Goal: Task Accomplishment & Management: Complete application form

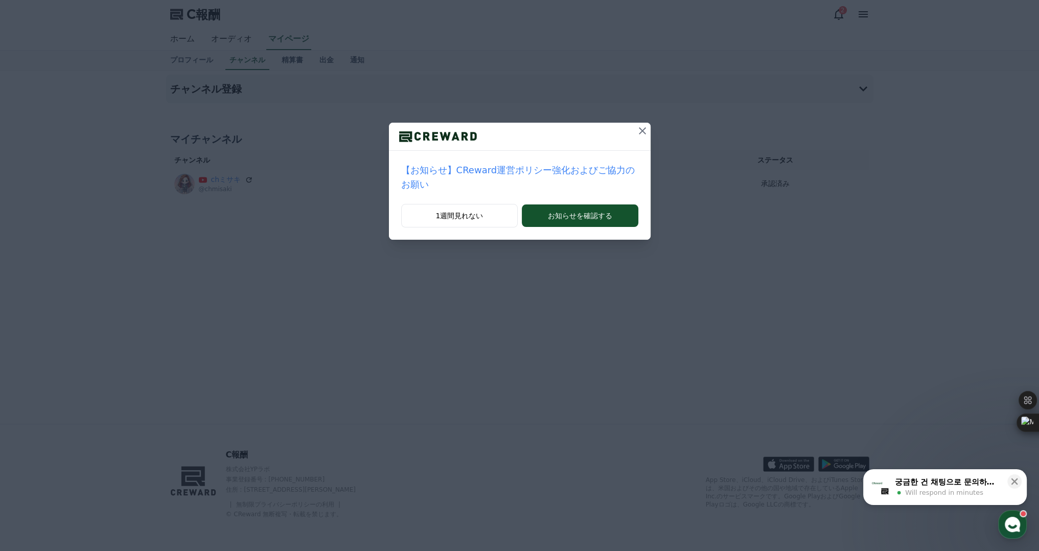
click at [639, 129] on icon at bounding box center [642, 130] width 7 height 7
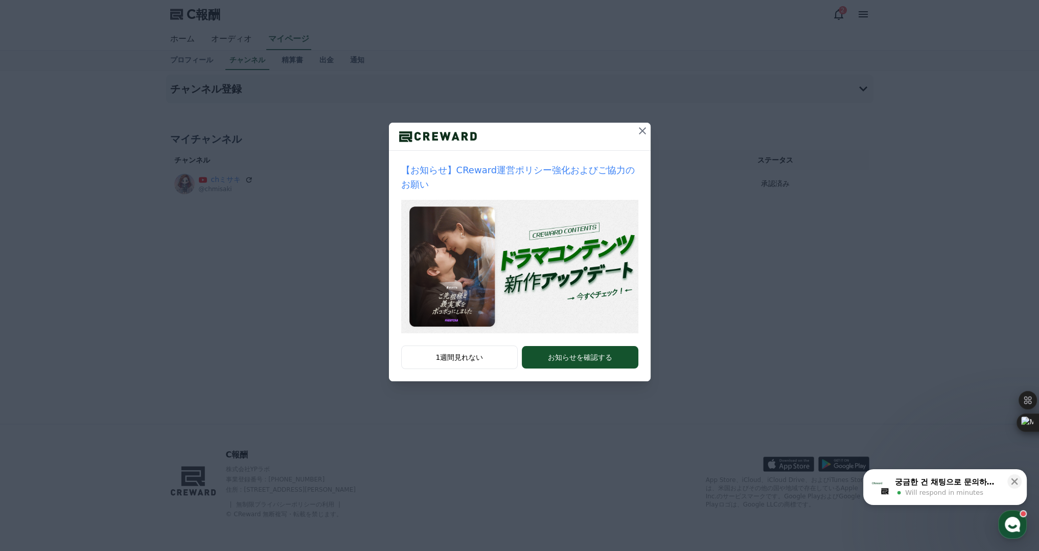
click at [632, 129] on div at bounding box center [520, 137] width 262 height 28
click at [651, 124] on div "【お知らせ】CReward運営ポリシー強化およびご協力のお願い 1週間見れない お知らせを確認する" at bounding box center [519, 199] width 1039 height 398
click at [643, 126] on icon at bounding box center [642, 131] width 12 height 12
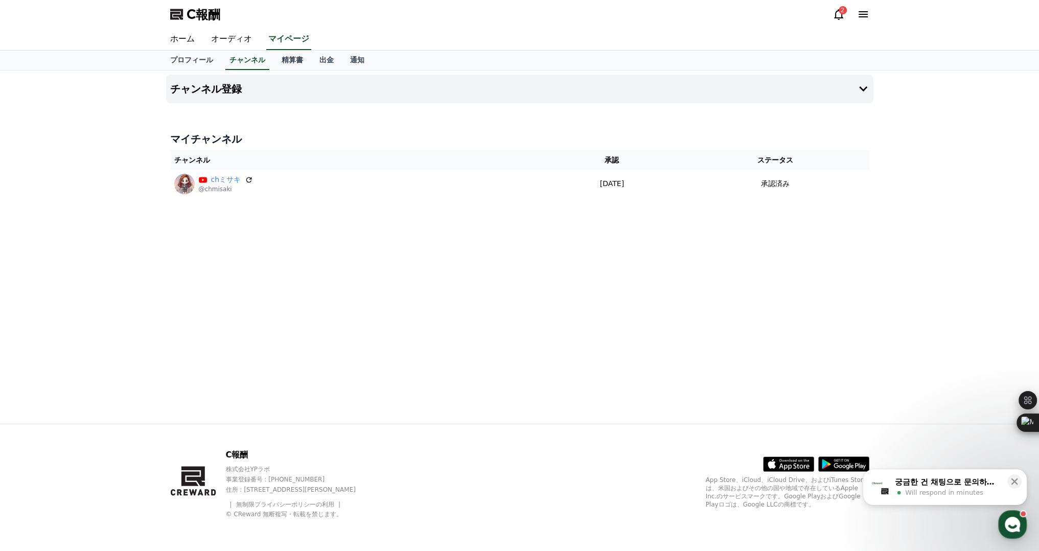
click at [839, 15] on icon at bounding box center [839, 14] width 12 height 12
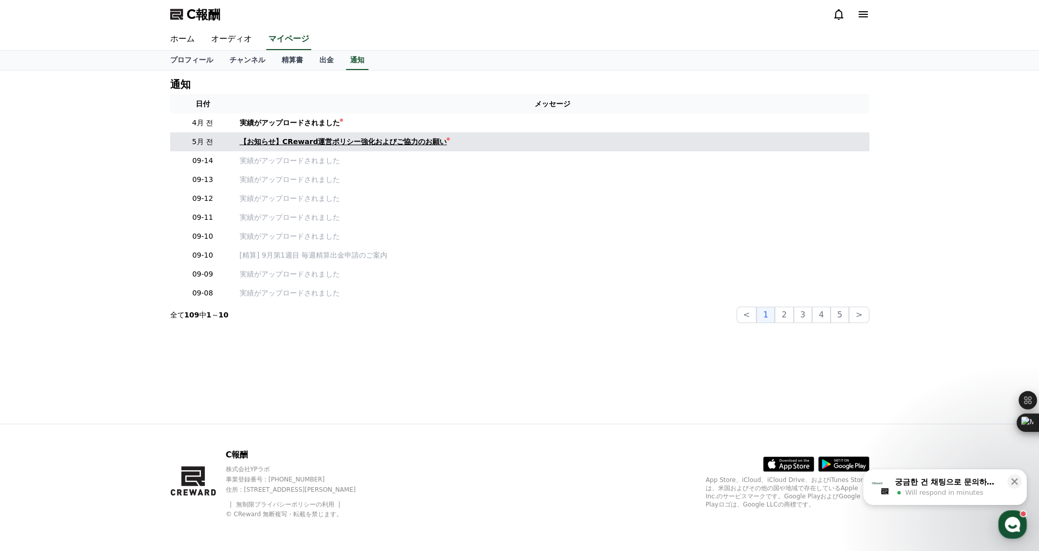
click at [375, 142] on font "【お知らせ】CReward運営ポリシー強化およびご協力のお願い" at bounding box center [344, 142] width 208 height 8
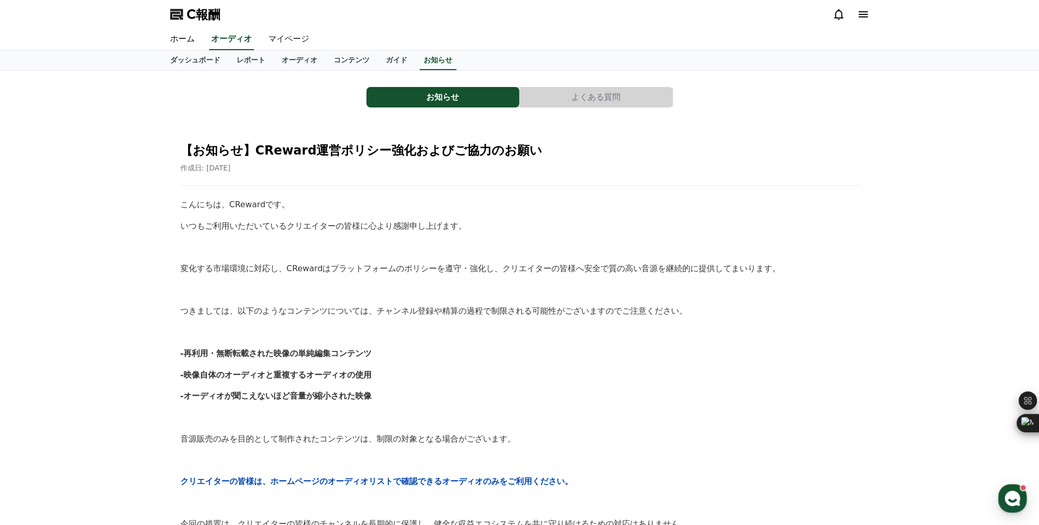
click at [268, 39] on font "マイページ" at bounding box center [288, 39] width 41 height 10
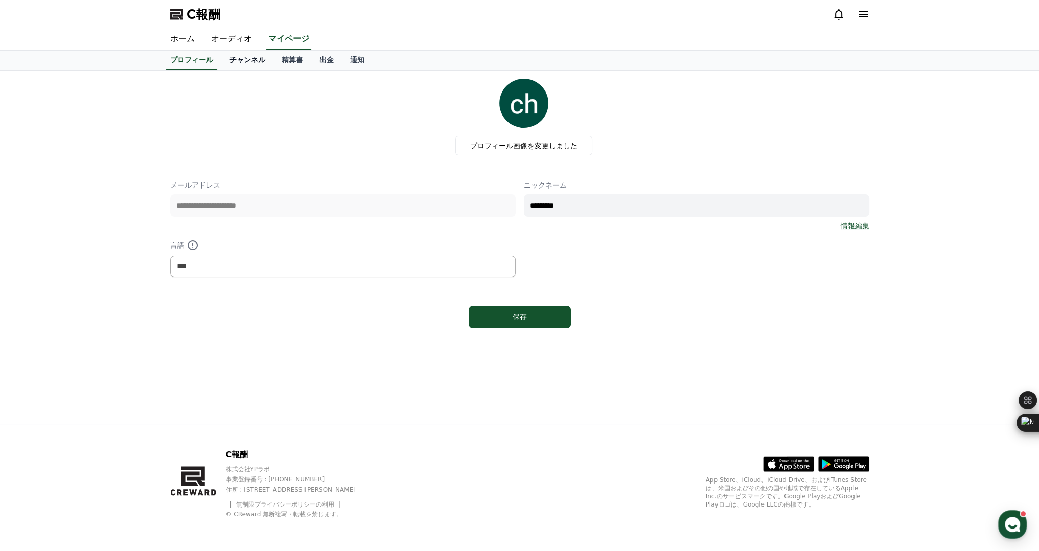
click at [230, 62] on font "チャンネル" at bounding box center [248, 60] width 36 height 8
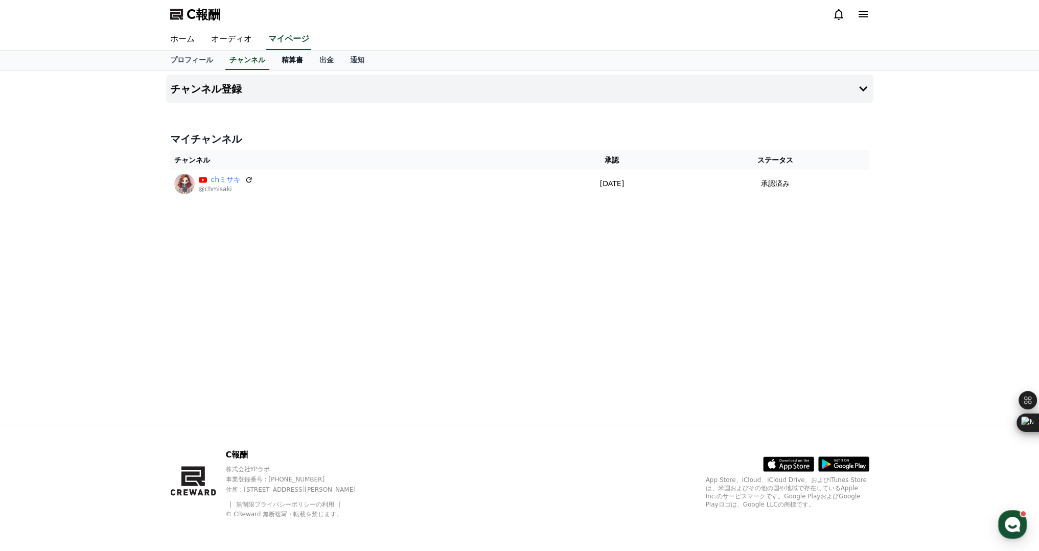
click at [282, 59] on font "精算書" at bounding box center [292, 60] width 21 height 8
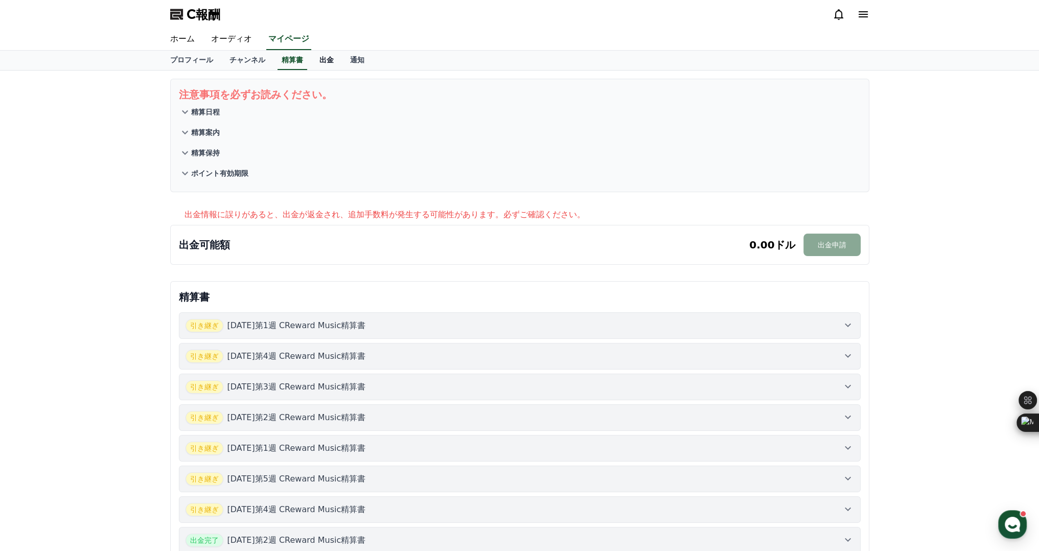
click at [320, 62] on font "出金" at bounding box center [327, 60] width 14 height 8
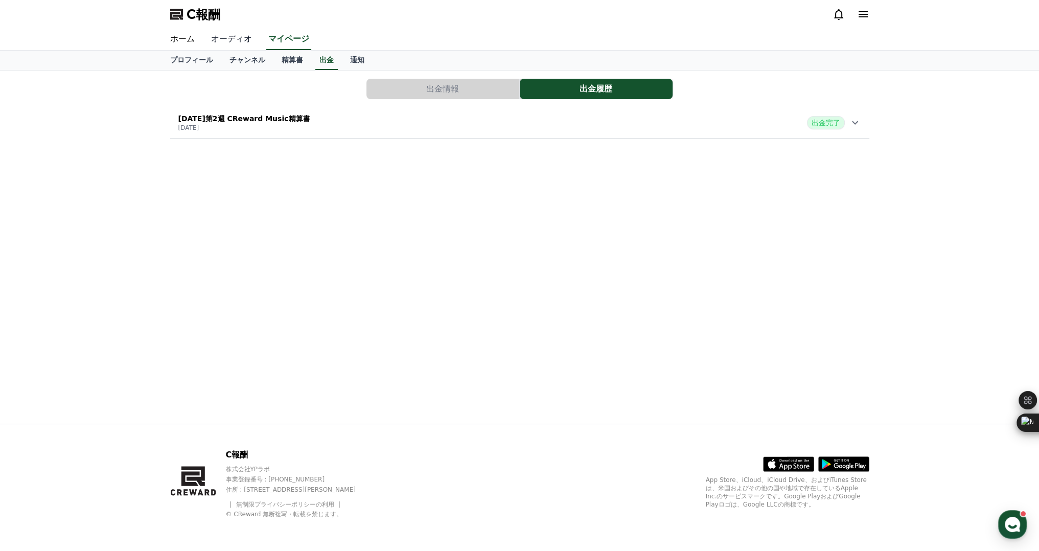
click at [220, 42] on font "オーディオ" at bounding box center [231, 39] width 41 height 10
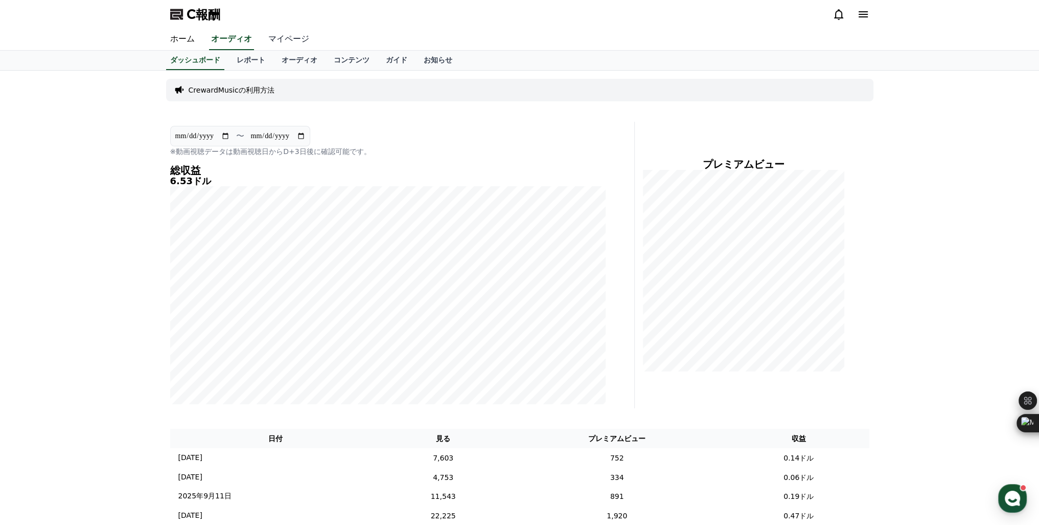
click at [268, 36] on font "マイページ" at bounding box center [288, 39] width 41 height 10
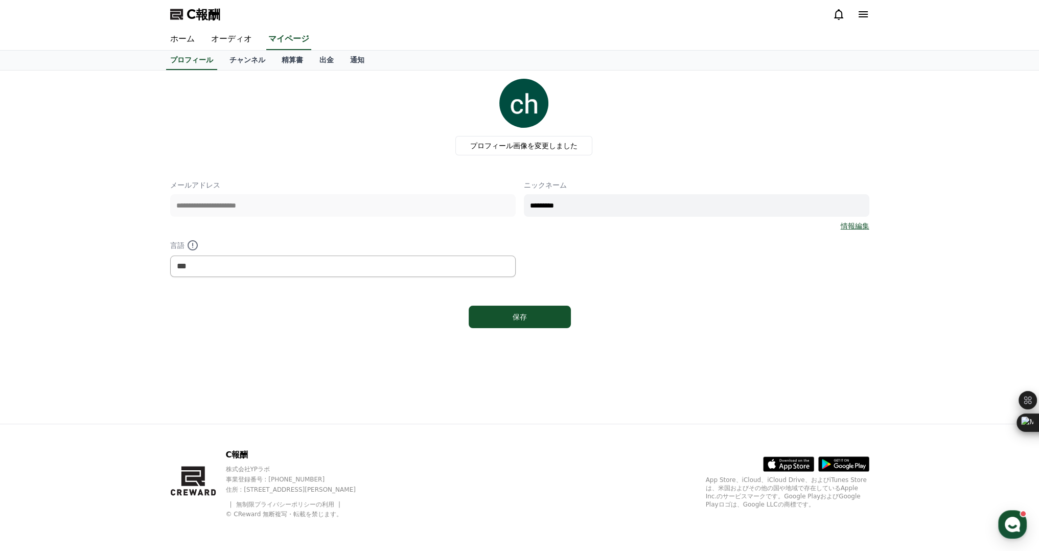
drag, startPoint x: 215, startPoint y: 41, endPoint x: 215, endPoint y: 16, distance: 25.1
click at [215, 41] on font "オーディオ" at bounding box center [231, 39] width 41 height 10
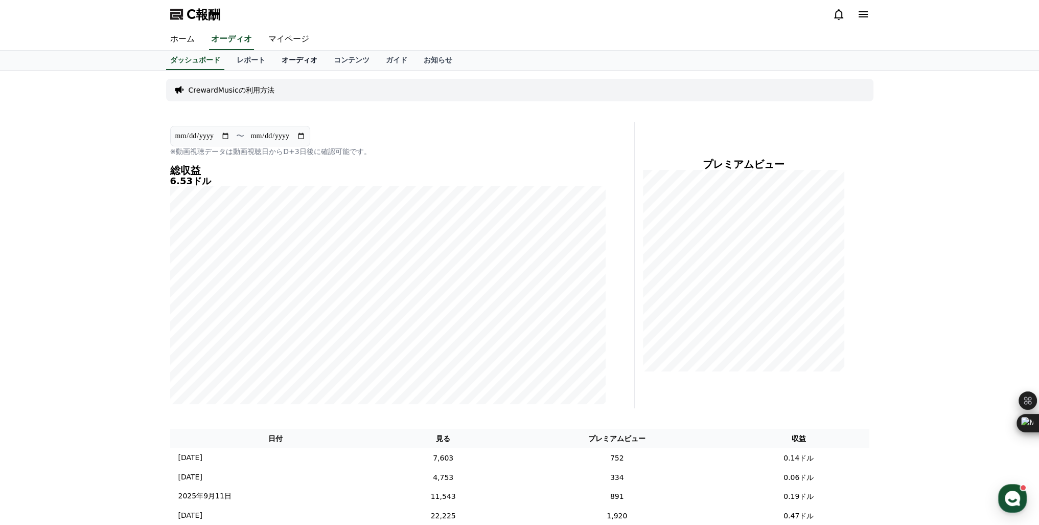
click at [282, 58] on font "オーディオ" at bounding box center [300, 60] width 36 height 8
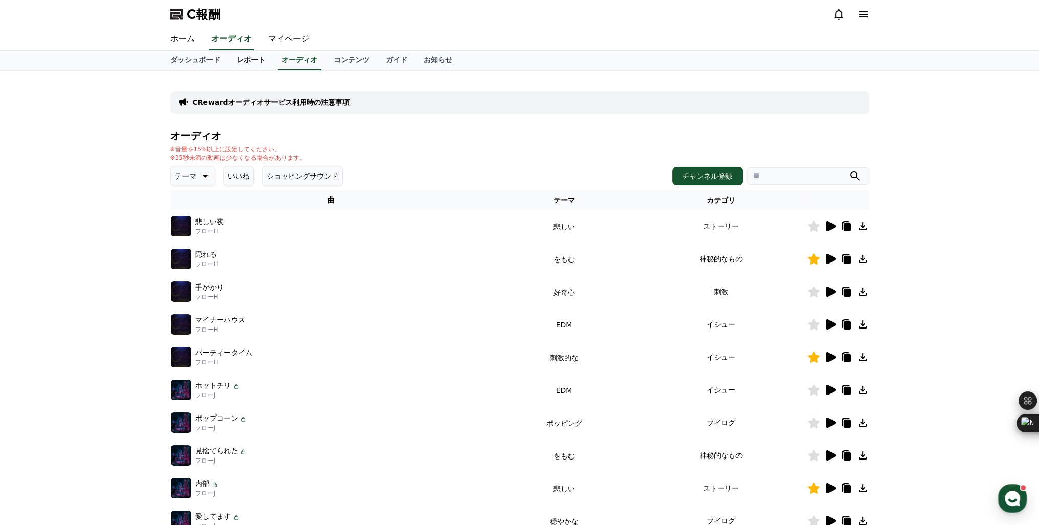
click at [237, 60] on font "レポート" at bounding box center [251, 60] width 29 height 8
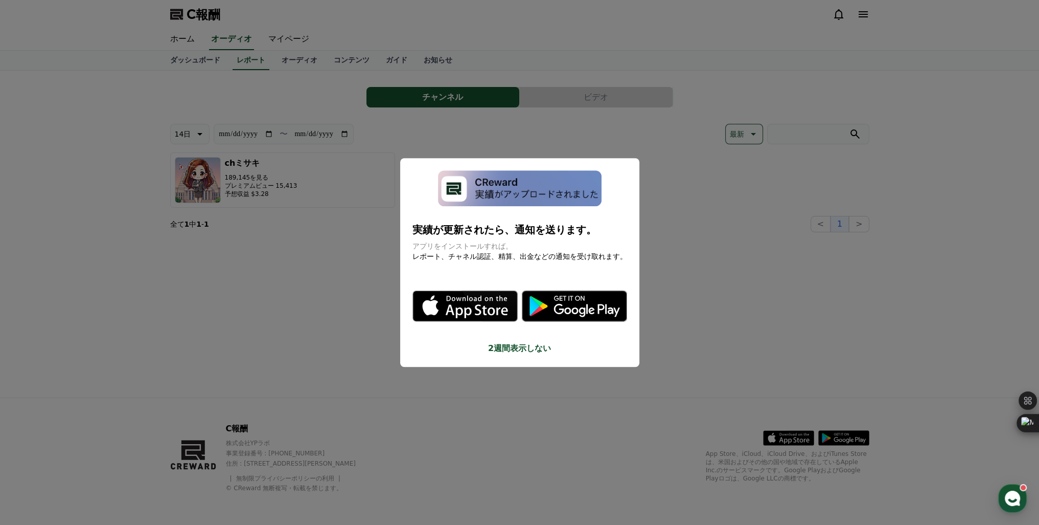
click at [371, 194] on button "モーダルを閉じる" at bounding box center [519, 262] width 1039 height 525
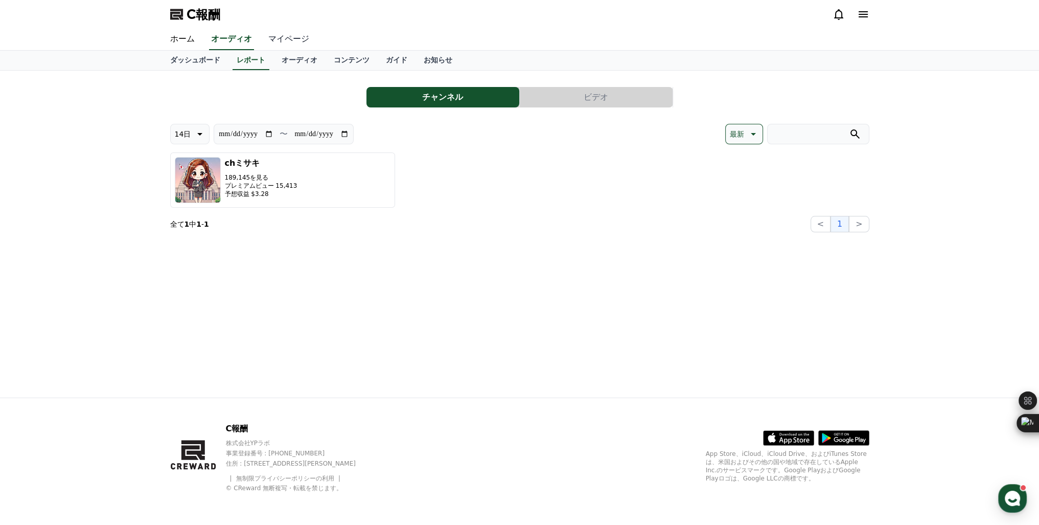
click at [268, 38] on font "マイページ" at bounding box center [288, 39] width 41 height 10
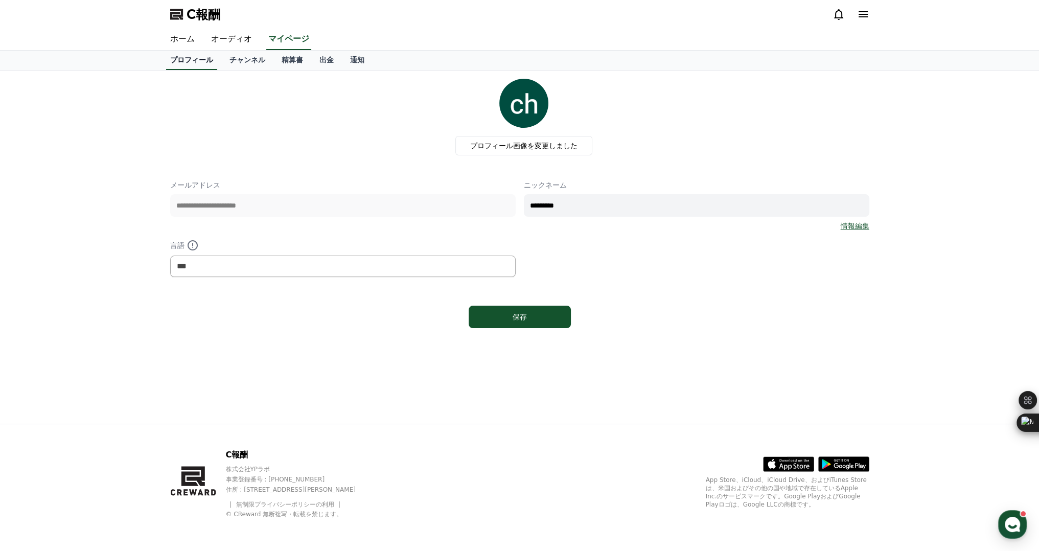
click at [192, 58] on font "プロフィール" at bounding box center [191, 60] width 43 height 8
click at [350, 58] on font "通知" at bounding box center [357, 60] width 14 height 8
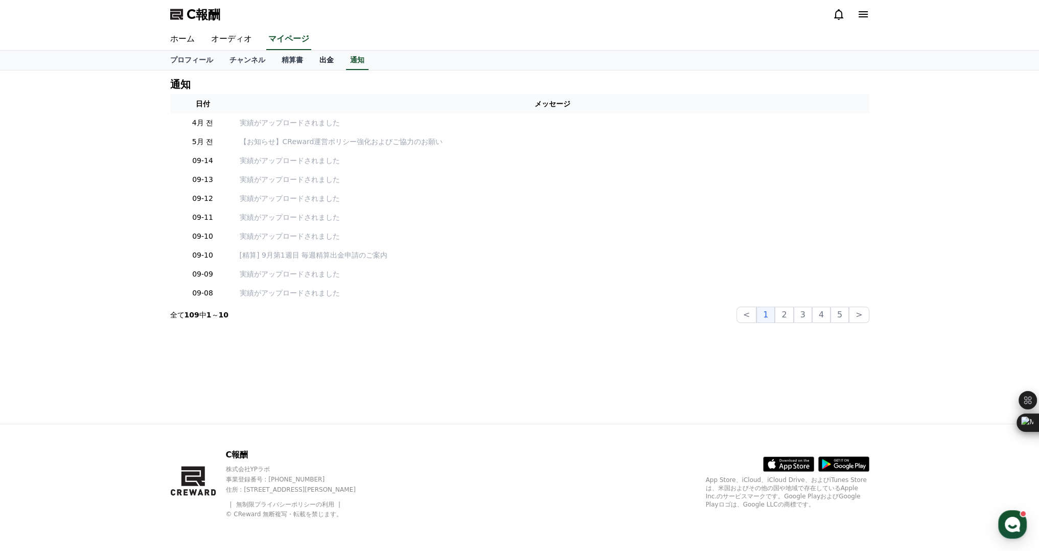
click at [320, 63] on font "出金" at bounding box center [327, 60] width 14 height 8
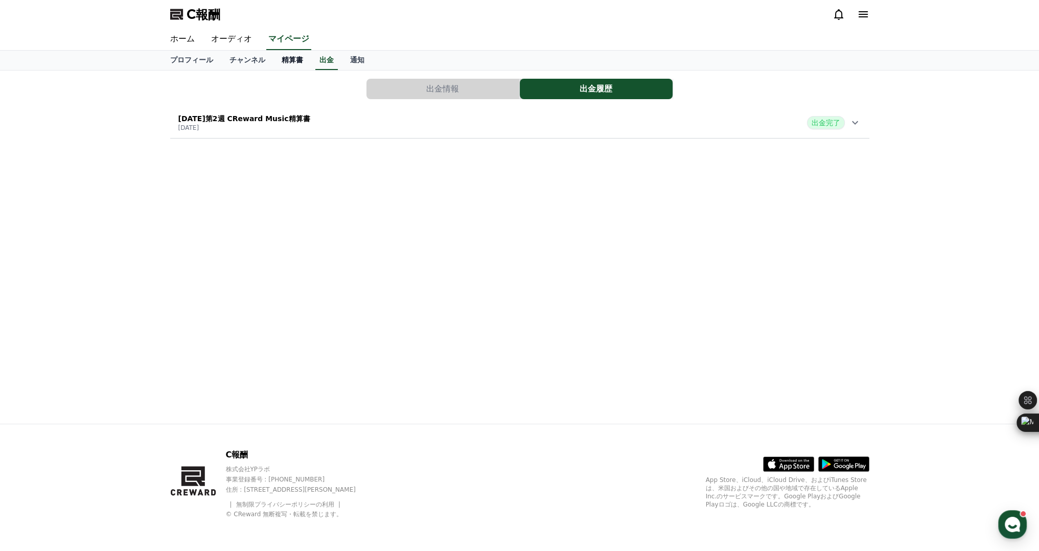
click at [282, 58] on font "精算書" at bounding box center [292, 60] width 21 height 8
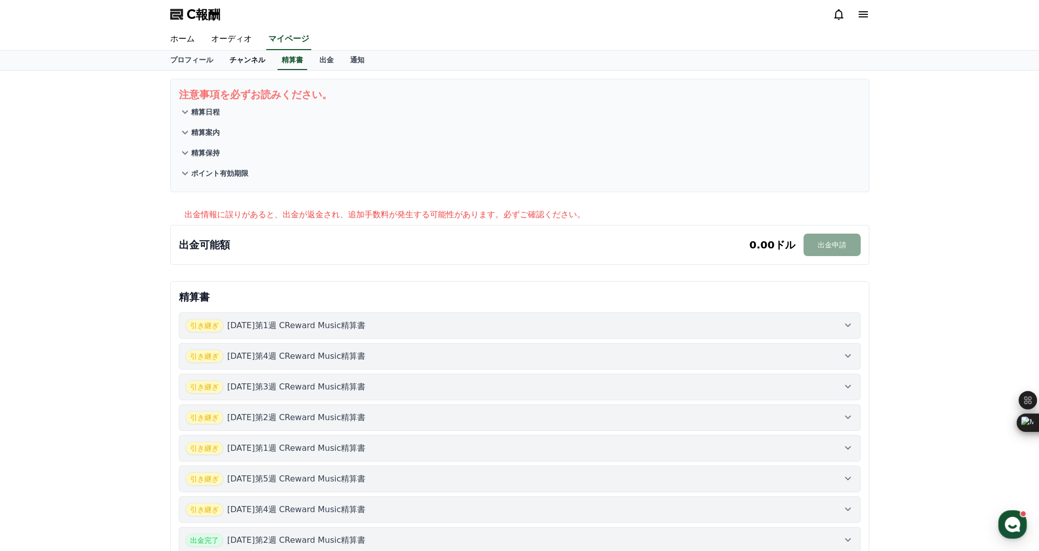
click at [230, 56] on font "チャンネル" at bounding box center [248, 60] width 36 height 8
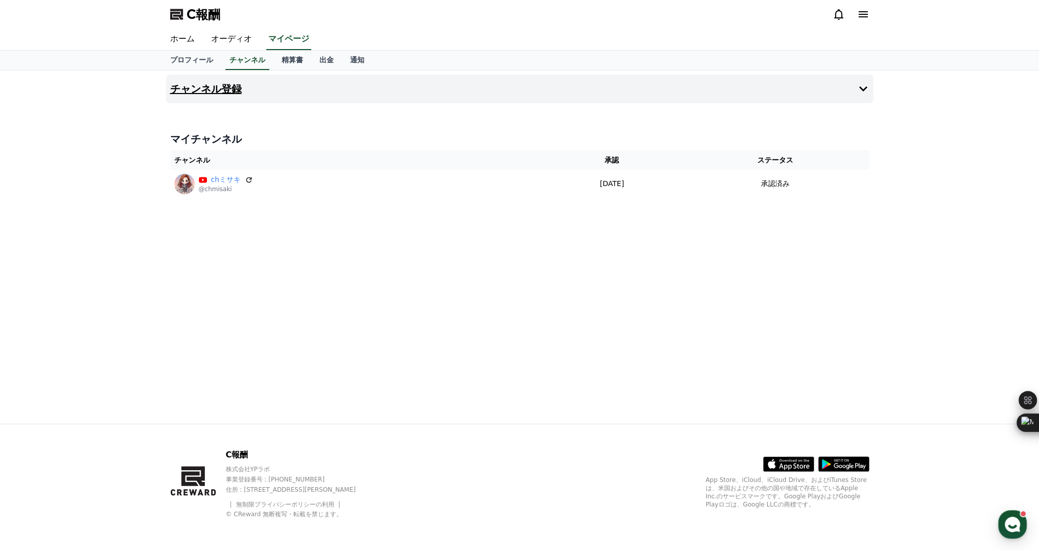
click at [271, 93] on button "チャンネル登録" at bounding box center [520, 89] width 708 height 29
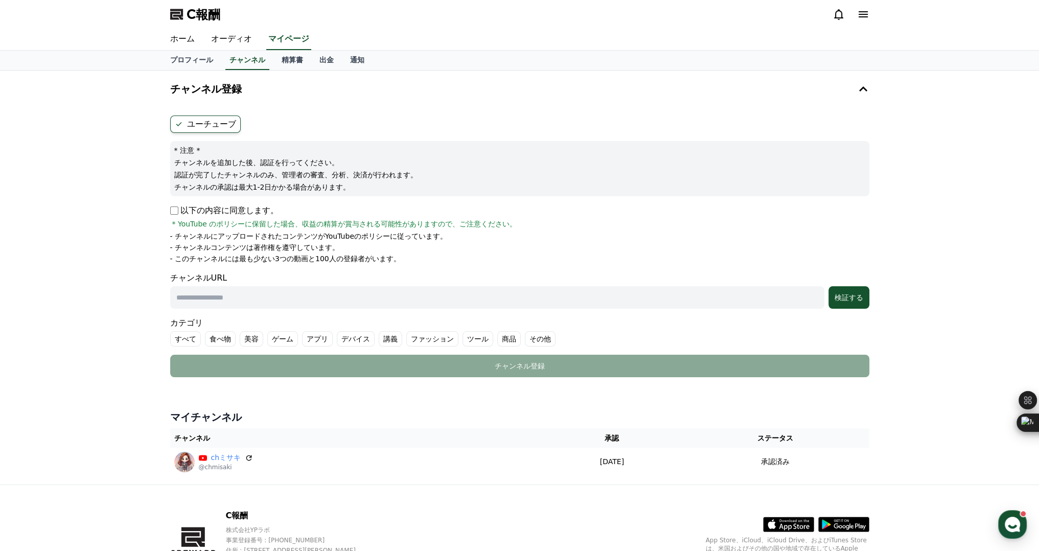
click at [415, 305] on input "text" at bounding box center [497, 297] width 654 height 22
paste input "**********"
type input "**********"
click at [411, 340] on font "ファッション" at bounding box center [432, 339] width 43 height 8
click at [542, 335] on font "その他" at bounding box center [552, 339] width 21 height 8
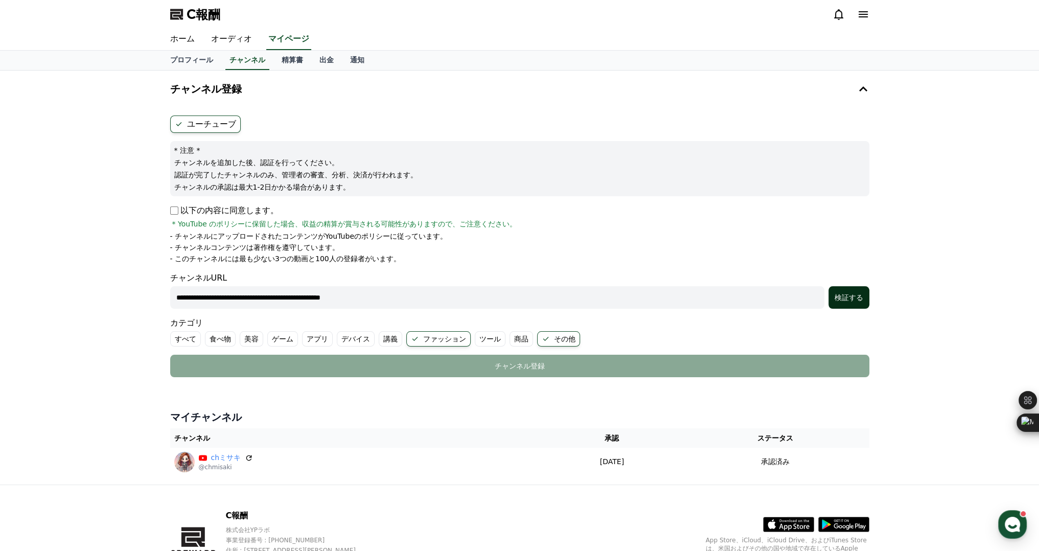
click at [861, 297] on font "検証する" at bounding box center [849, 297] width 29 height 8
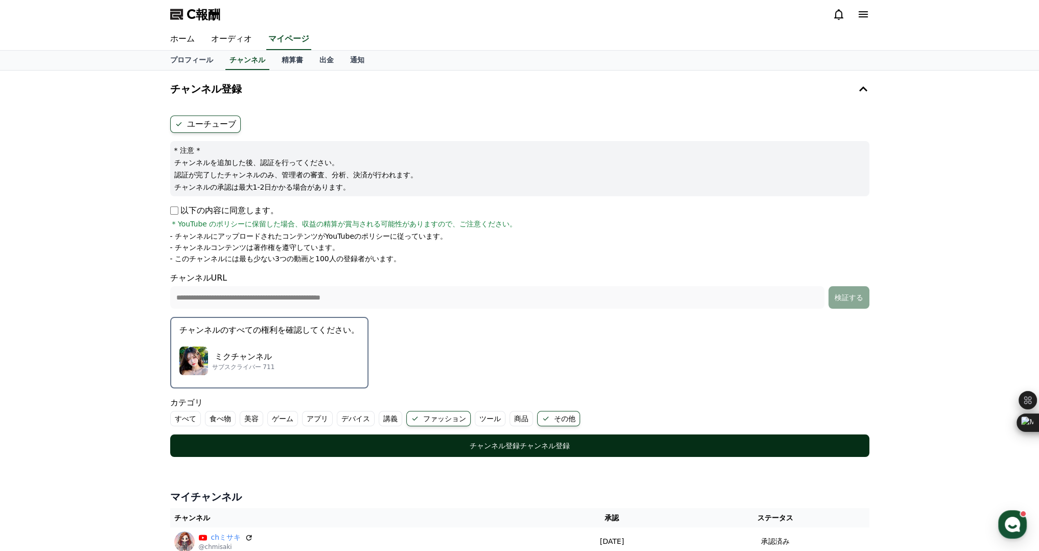
click at [488, 444] on font "チャンネル登録" at bounding box center [495, 446] width 50 height 8
click at [556, 444] on font "チャンネル登録" at bounding box center [545, 446] width 50 height 8
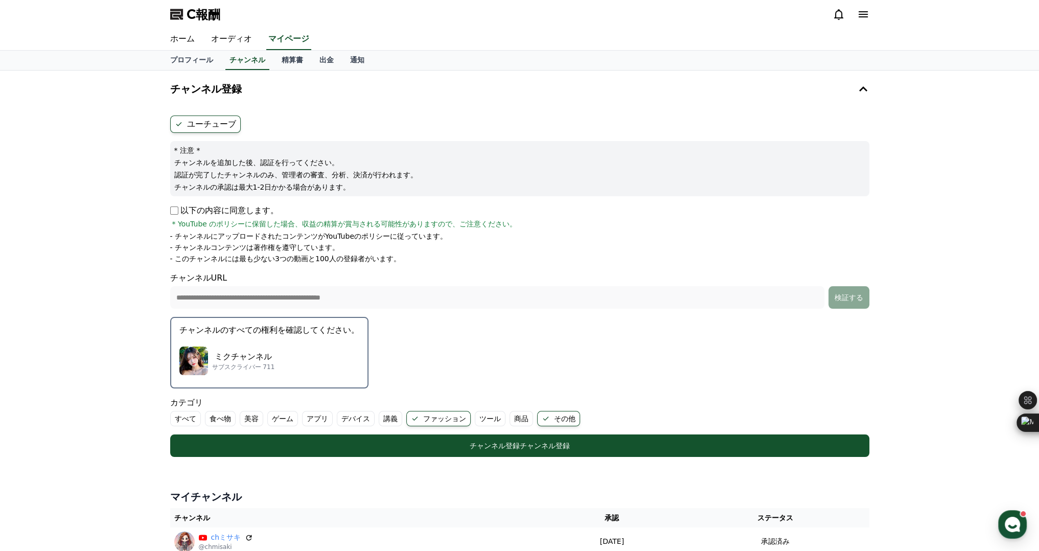
click at [249, 352] on font "ミクチャンネル" at bounding box center [243, 357] width 57 height 10
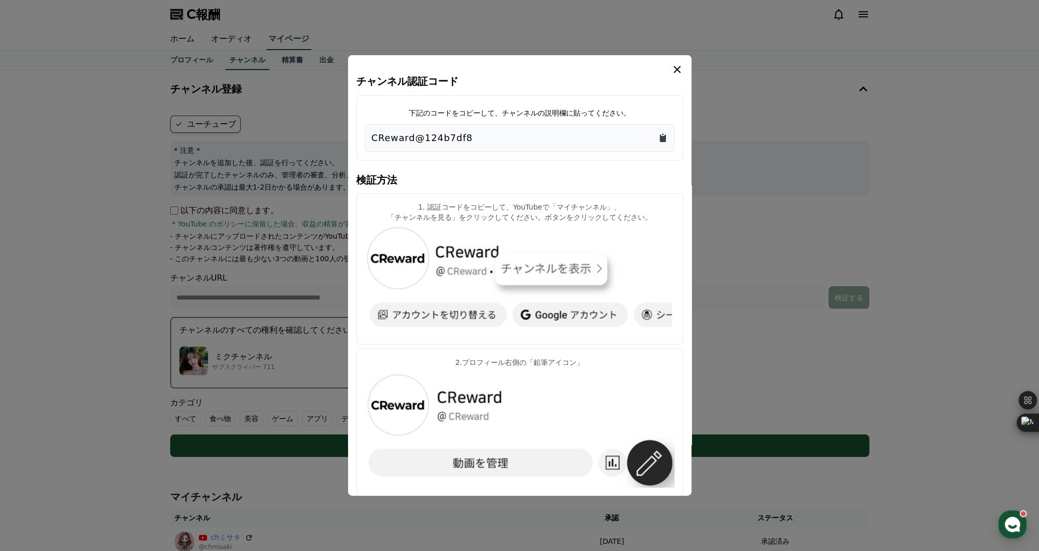
click at [662, 140] on icon "クリップボードにコピー" at bounding box center [663, 138] width 6 height 8
click at [399, 267] on img "モーダル" at bounding box center [520, 280] width 310 height 109
click at [395, 264] on img "モーダル" at bounding box center [520, 280] width 310 height 109
click at [530, 272] on img "モーダル" at bounding box center [520, 280] width 310 height 109
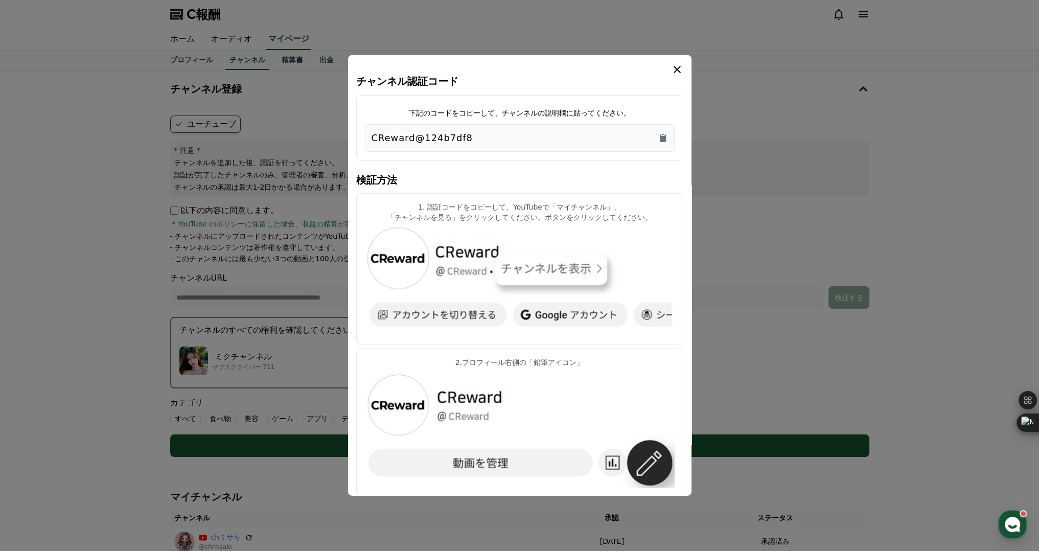
click at [494, 221] on article "1. 認証コードをコピーして、YouTubeで「マイチャンネル」、 「チャンネルを見る」をクリックしてください。ボタンをクリックしてください。" at bounding box center [519, 268] width 327 height 151
click at [484, 210] on font "1. 認証コードをコピーして、YouTubeで「マイチャンネル」、" at bounding box center [519, 207] width 203 height 8
click at [383, 181] on font "検証方法" at bounding box center [376, 180] width 41 height 12
click at [470, 406] on img "モーダル" at bounding box center [520, 430] width 310 height 116
click at [404, 414] on img "モーダル" at bounding box center [520, 430] width 310 height 116
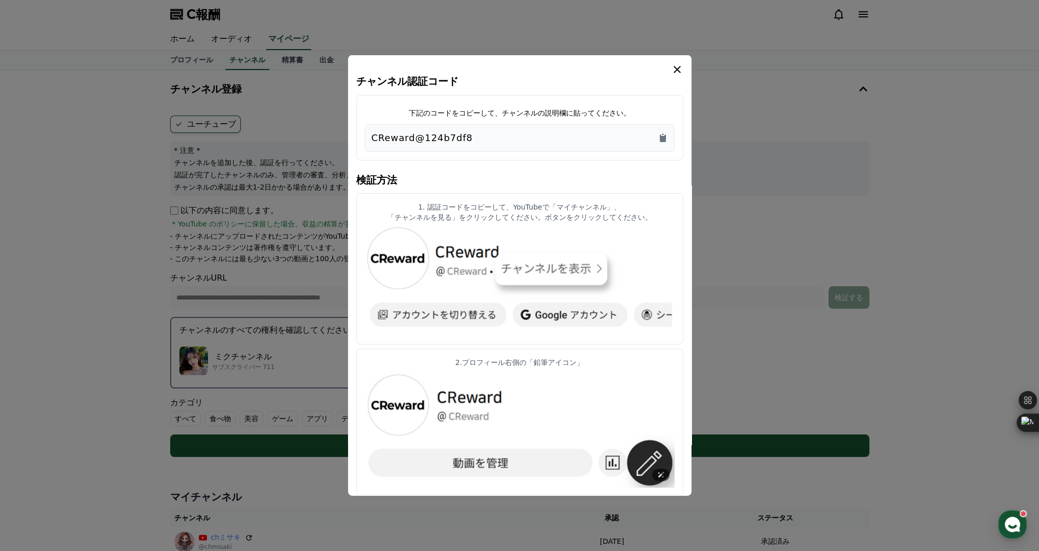
click at [444, 465] on img "モーダル" at bounding box center [520, 430] width 310 height 116
click at [605, 461] on img "モーダル" at bounding box center [520, 430] width 310 height 116
click at [656, 457] on img "モーダル" at bounding box center [520, 430] width 310 height 116
click at [676, 69] on icon "モーダル" at bounding box center [677, 69] width 7 height 7
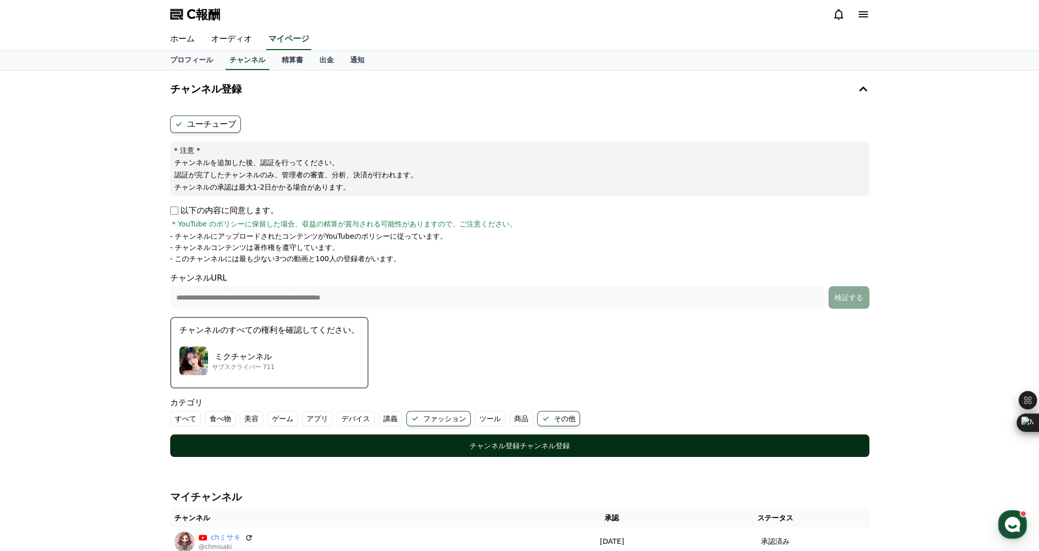
click at [529, 448] on font "チャンネル登録" at bounding box center [545, 446] width 50 height 8
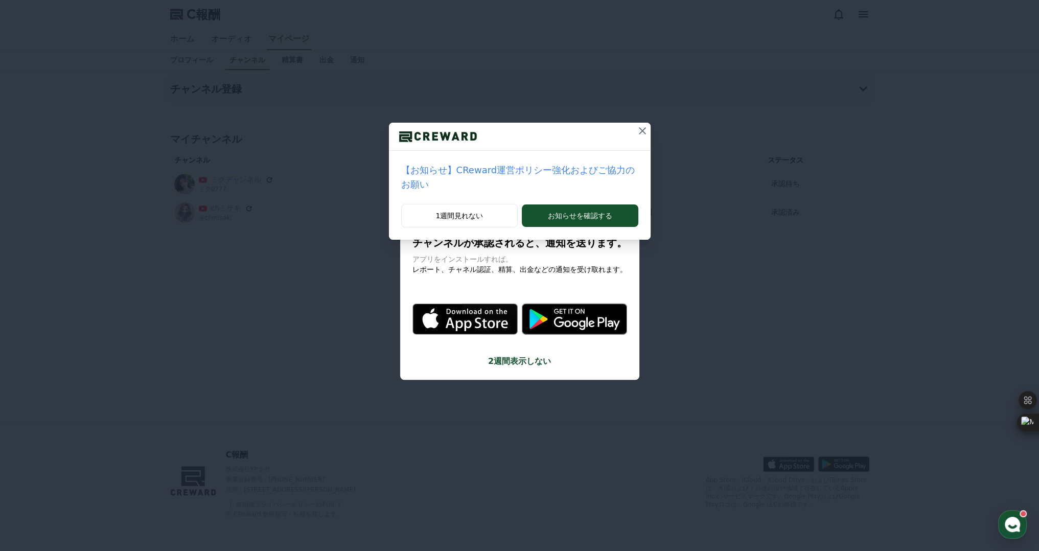
click at [639, 130] on icon at bounding box center [642, 130] width 7 height 7
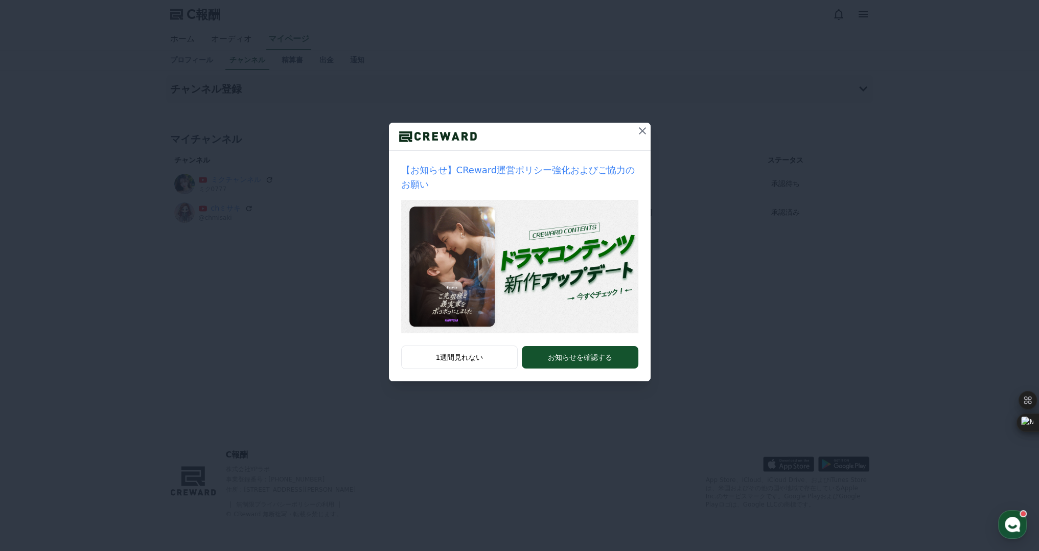
click at [642, 131] on icon at bounding box center [642, 130] width 7 height 7
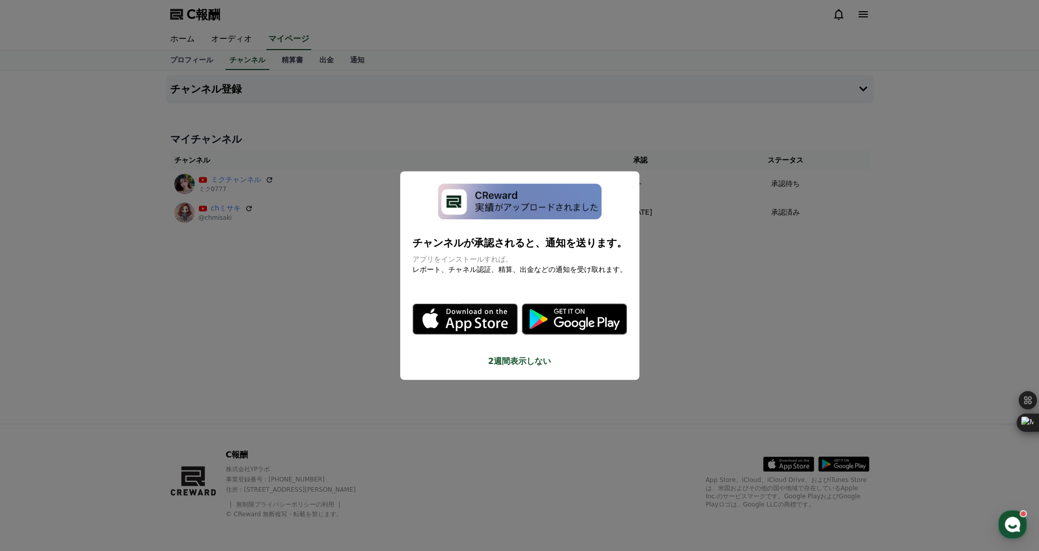
click at [357, 276] on button "モーダルを閉じる" at bounding box center [519, 275] width 1039 height 551
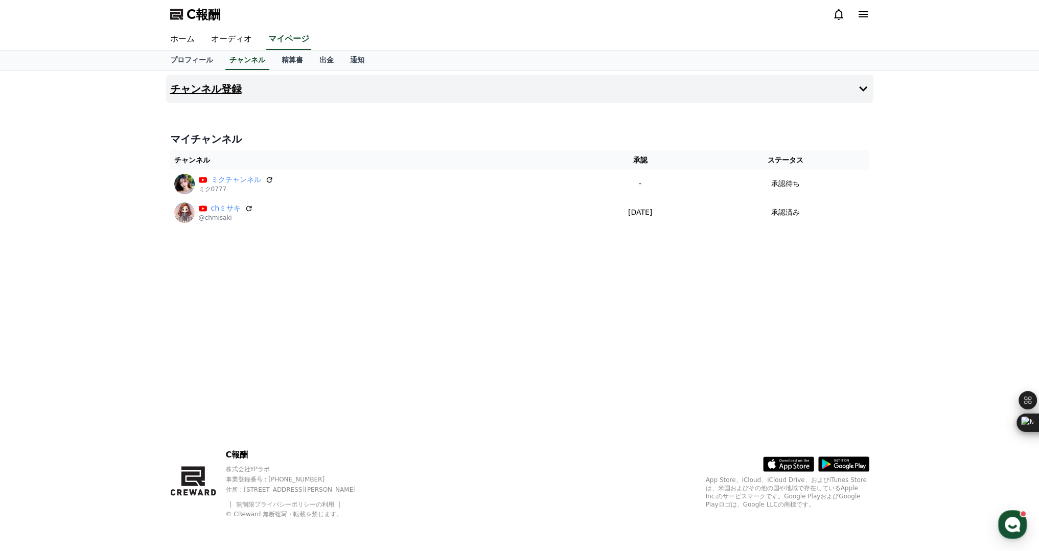
click at [395, 89] on button "チャンネル登録" at bounding box center [520, 89] width 708 height 29
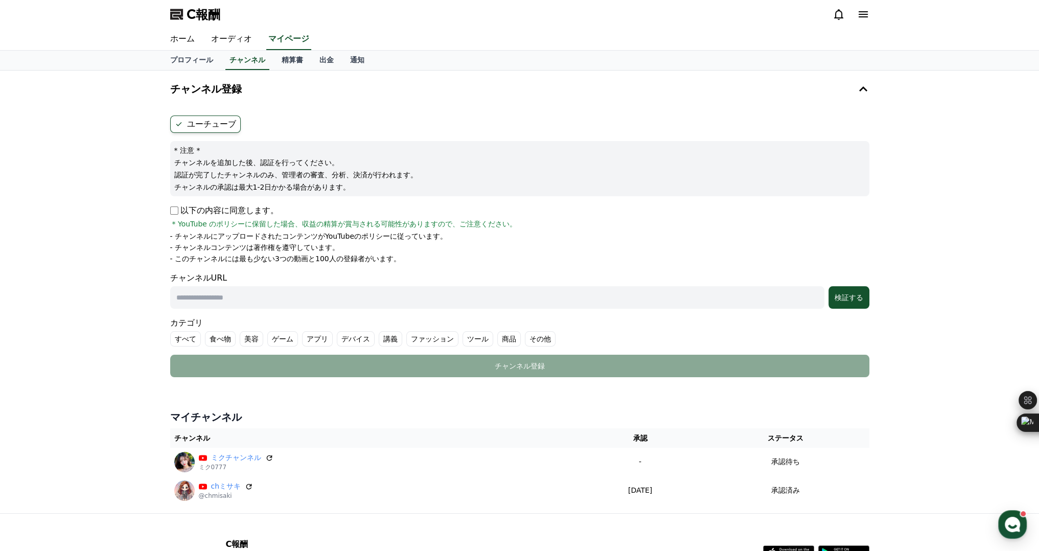
click at [290, 302] on input "text" at bounding box center [497, 297] width 654 height 22
paste input "**********"
type input "**********"
click at [411, 340] on font "ファッション" at bounding box center [432, 339] width 43 height 8
click at [537, 331] on label "その他" at bounding box center [552, 338] width 31 height 15
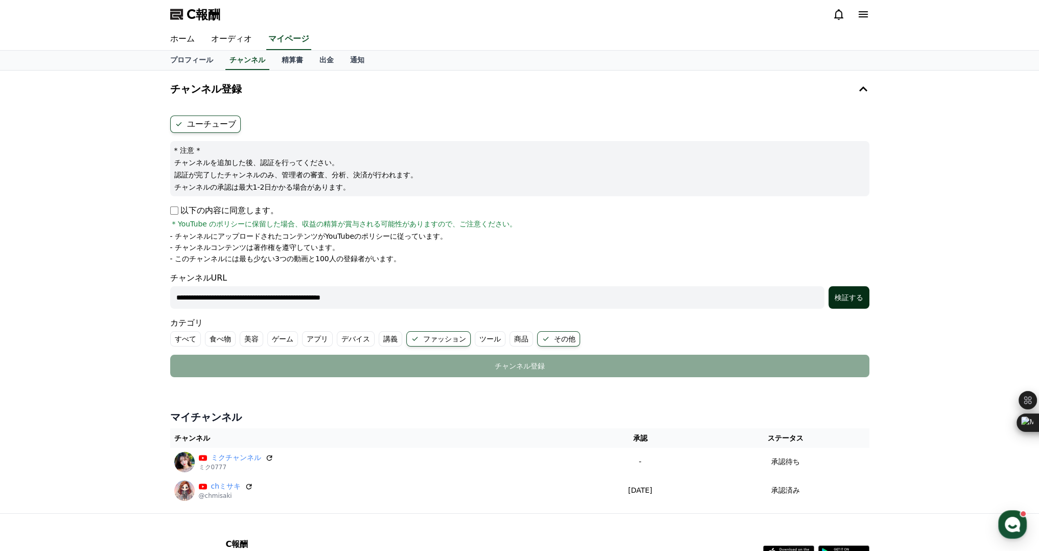
click at [836, 303] on button "検証する" at bounding box center [849, 297] width 41 height 22
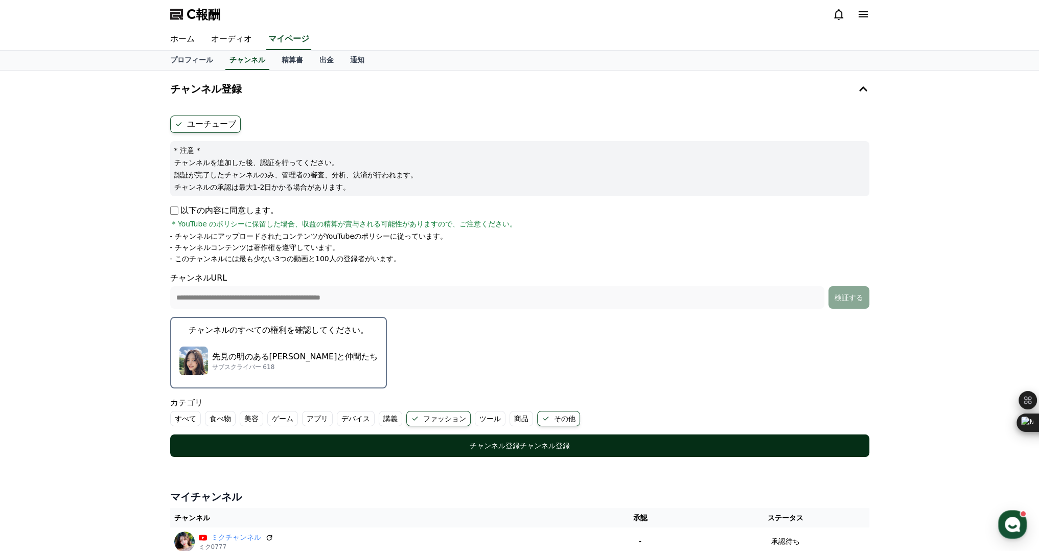
click at [367, 441] on div "チャンネル登録 チャンネル登録" at bounding box center [520, 446] width 658 height 10
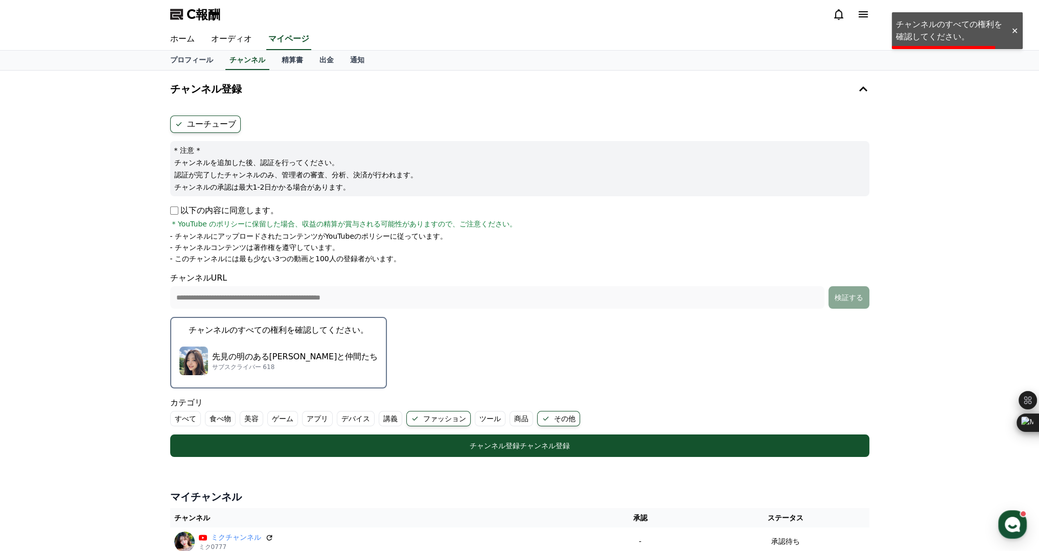
click at [259, 353] on font "先見の明のある[PERSON_NAME]と仲間たち" at bounding box center [295, 357] width 166 height 10
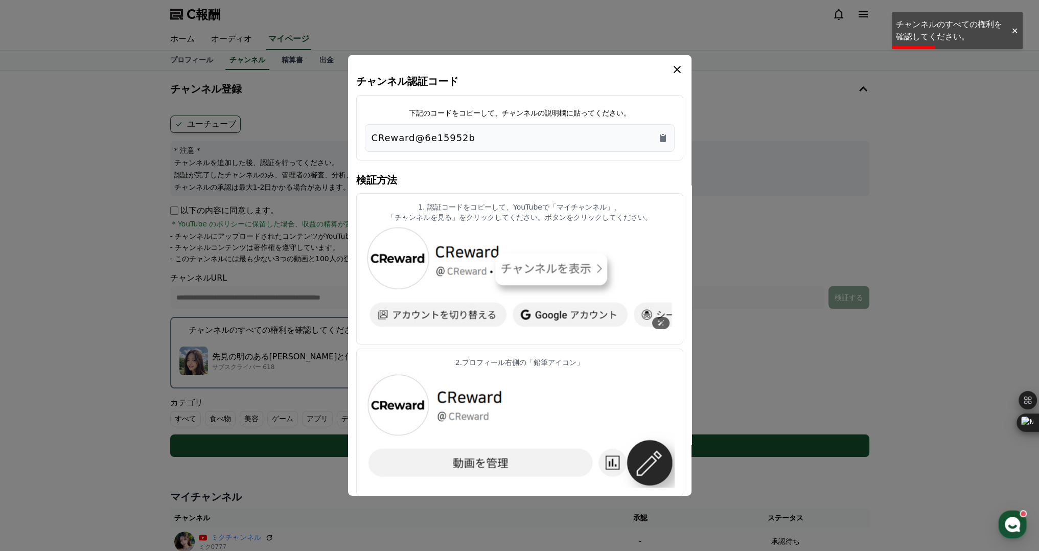
click at [403, 257] on img "モーダル" at bounding box center [520, 280] width 310 height 109
click at [507, 264] on img "モーダル" at bounding box center [520, 280] width 310 height 109
click at [476, 465] on img "モーダル" at bounding box center [520, 430] width 310 height 116
click at [417, 401] on img "モーダル" at bounding box center [520, 430] width 310 height 116
click at [642, 456] on img "モーダル" at bounding box center [520, 430] width 310 height 116
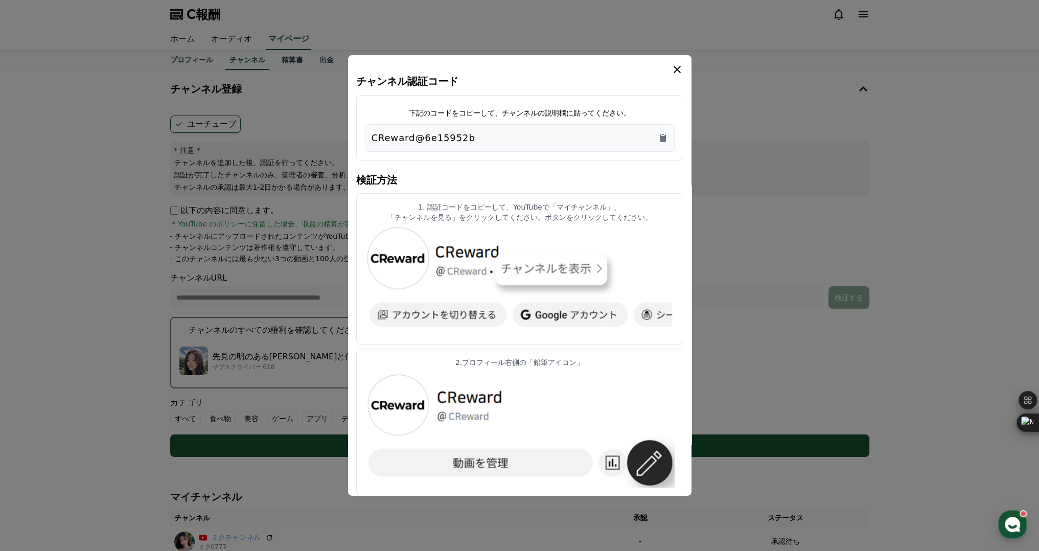
click at [675, 70] on icon "モーダル" at bounding box center [677, 69] width 12 height 12
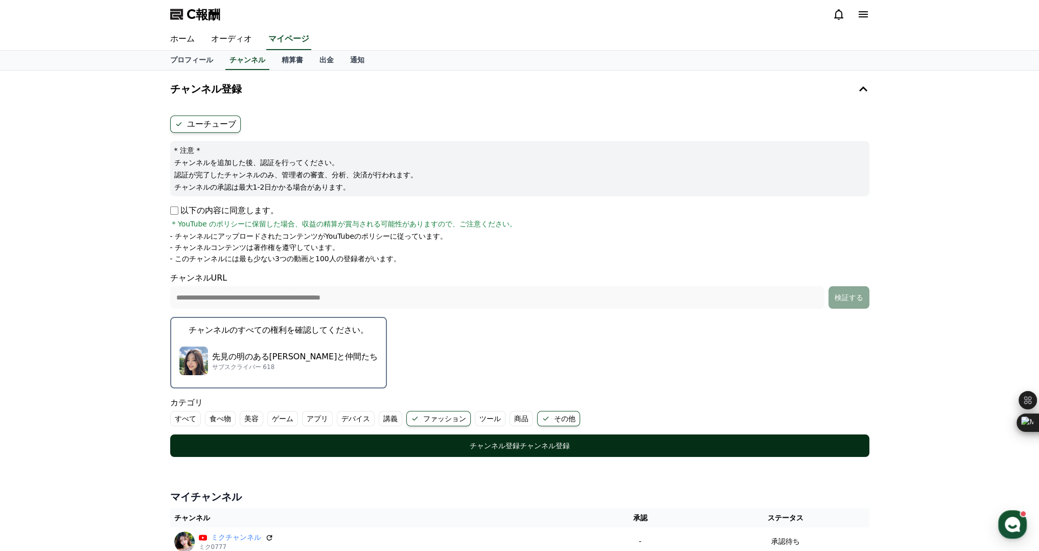
click at [486, 442] on font "チャンネル登録" at bounding box center [495, 446] width 50 height 8
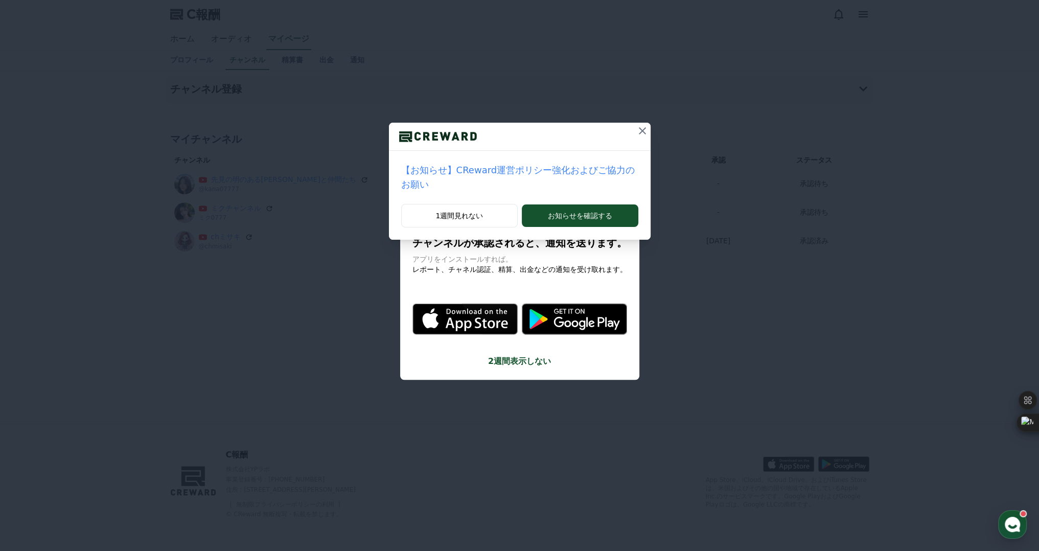
click at [636, 131] on icon at bounding box center [642, 131] width 12 height 12
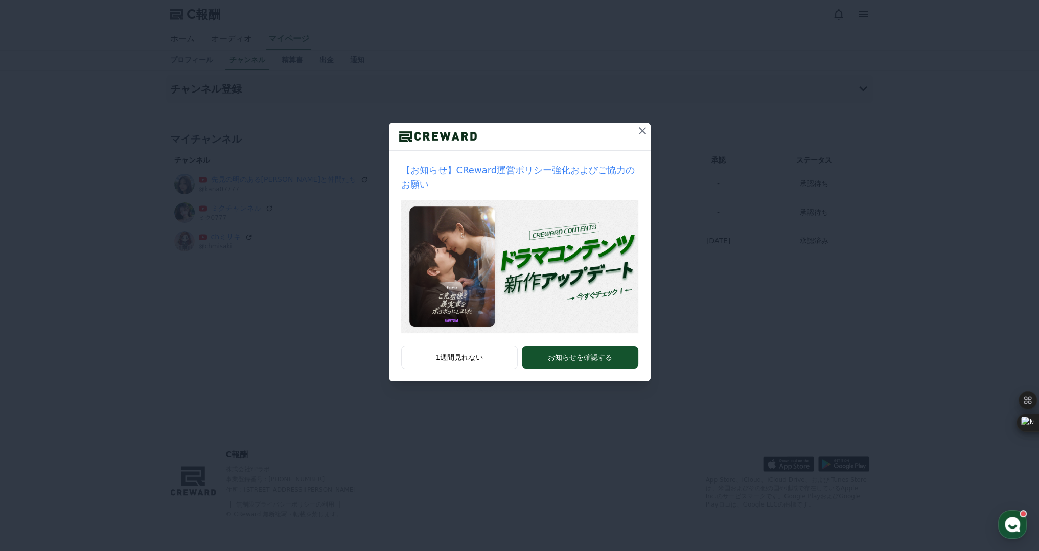
click at [638, 127] on icon at bounding box center [642, 131] width 12 height 12
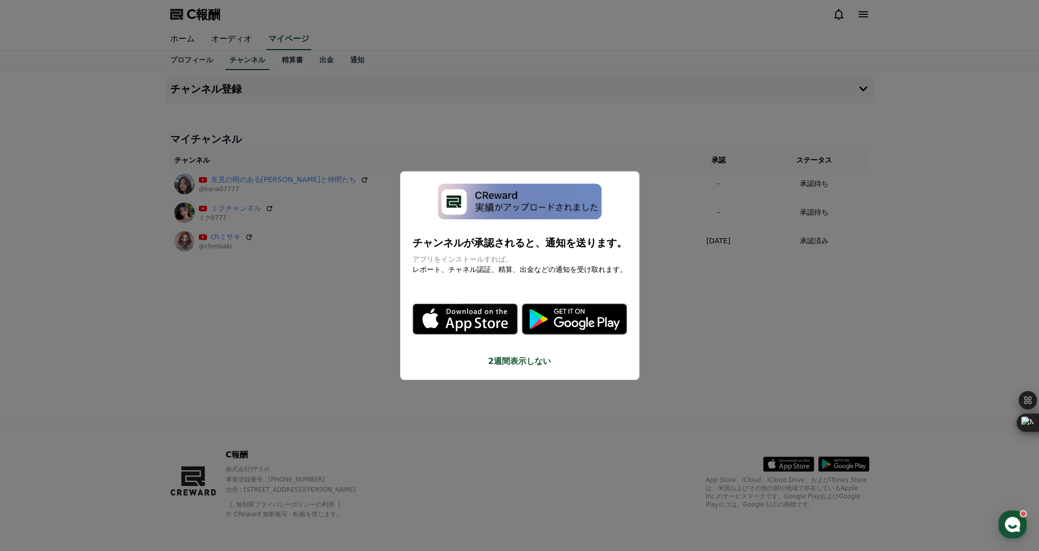
click at [348, 343] on button "モーダルを閉じる" at bounding box center [519, 275] width 1039 height 551
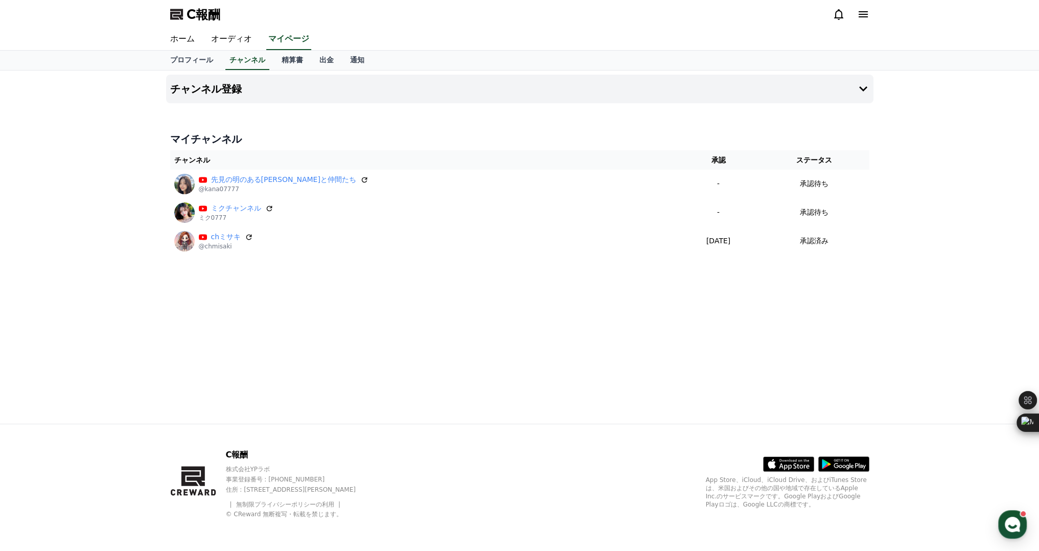
click at [473, 334] on div "チャンネル登録 マイチャンネル チャンネル 承認 ステータス 先見の明のあるカナと仲間たち @kana07777 - 承認待ち ミクチャンネル ミク0777 …" at bounding box center [520, 247] width 716 height 353
drag, startPoint x: 214, startPoint y: 38, endPoint x: 214, endPoint y: 22, distance: 15.3
click at [214, 38] on font "オーディオ" at bounding box center [231, 39] width 41 height 10
